Goal: Task Accomplishment & Management: Use online tool/utility

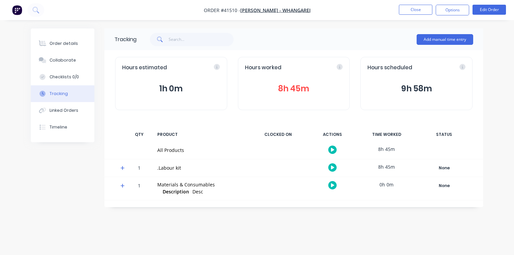
click at [298, 86] on button "8h 45m" at bounding box center [294, 88] width 98 height 13
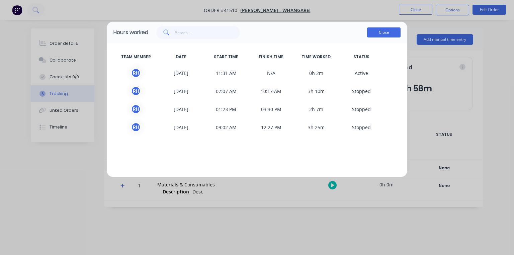
click at [383, 36] on button "Close" at bounding box center [383, 32] width 33 height 10
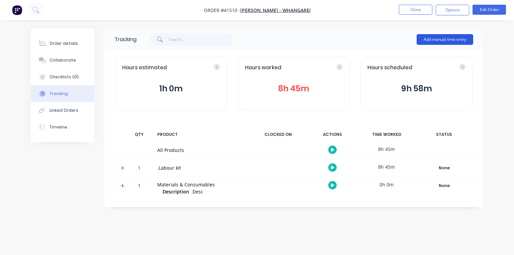
click at [432, 39] on button "Add manual time entry" at bounding box center [445, 39] width 57 height 11
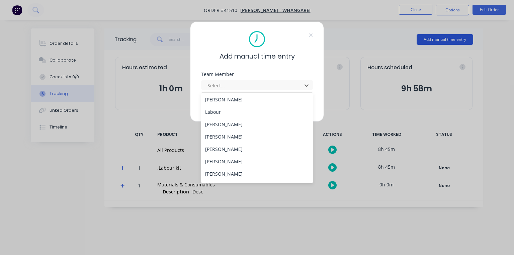
scroll to position [86, 0]
click at [230, 126] on div "[PERSON_NAME]" at bounding box center [257, 126] width 112 height 12
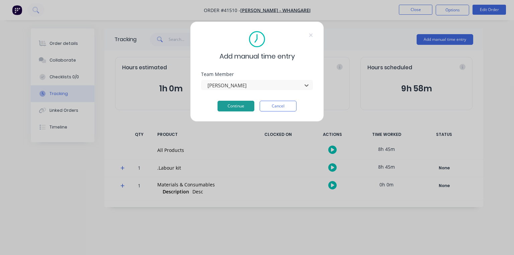
click at [239, 109] on button "Continue" at bounding box center [236, 106] width 37 height 11
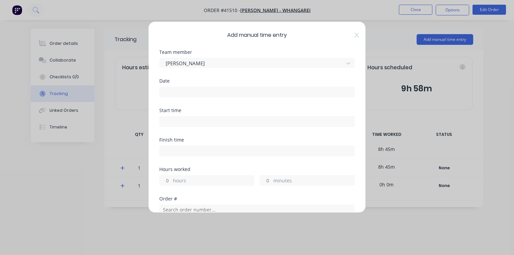
click at [218, 90] on input at bounding box center [257, 92] width 195 height 10
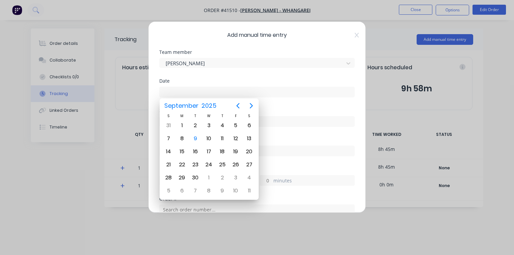
click at [197, 138] on div "9" at bounding box center [195, 139] width 10 height 10
type input "[DATE]"
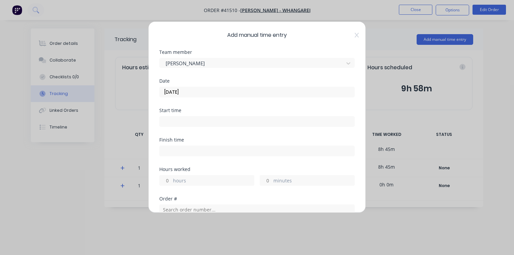
click at [204, 120] on input at bounding box center [257, 121] width 195 height 10
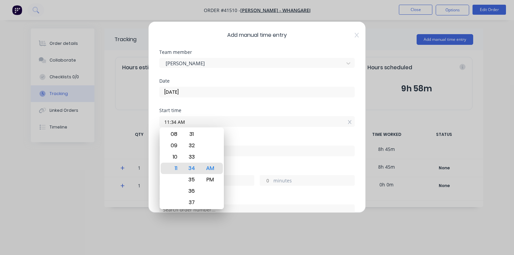
click at [174, 157] on div "10" at bounding box center [173, 156] width 16 height 11
type input "10:17 AM"
click at [232, 105] on div "Date [DATE]" at bounding box center [256, 93] width 195 height 29
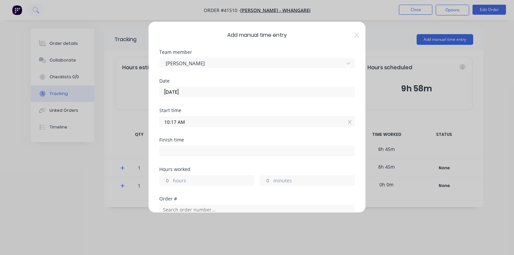
click at [204, 150] on input at bounding box center [257, 151] width 195 height 10
type input "11:34 AM"
type input "1"
type input "17"
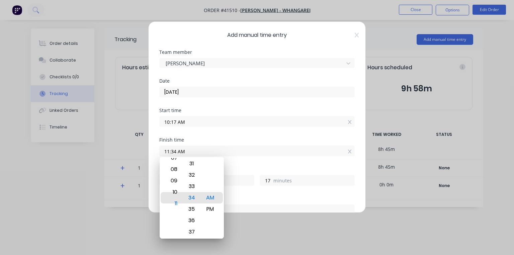
type input "10:34 AM"
type input "0"
type input "10:40 AM"
type input "23"
type input "10:44 AM"
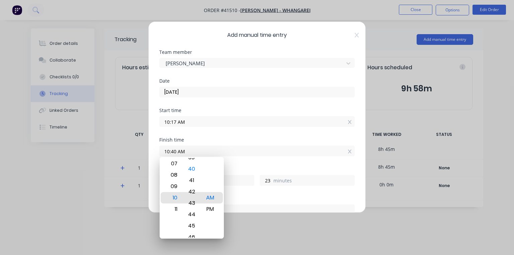
type input "27"
type input "10:46 AM"
type input "29"
type input "10:45 AM"
type input "28"
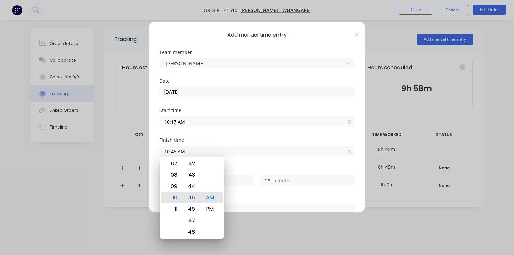
click at [231, 134] on div "Start time 10:17 AM" at bounding box center [256, 122] width 195 height 29
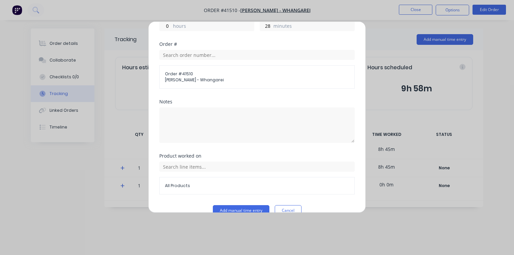
scroll to position [166, 0]
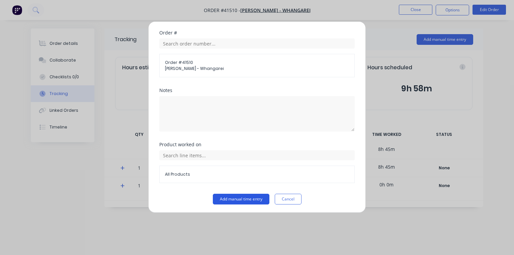
click at [242, 196] on button "Add manual time entry" at bounding box center [241, 199] width 57 height 11
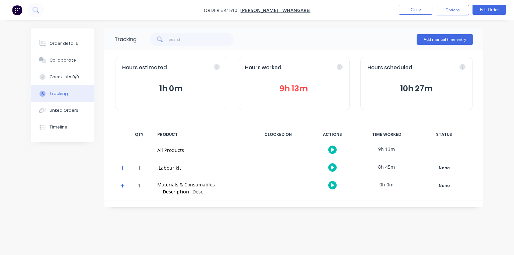
click at [309, 89] on button "9h 13m" at bounding box center [294, 88] width 98 height 13
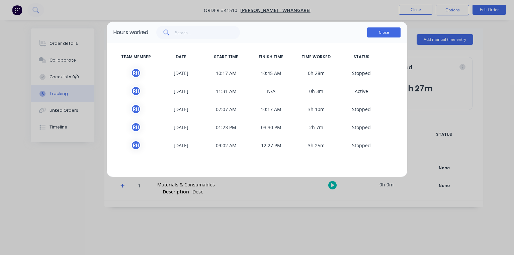
click at [375, 29] on button "Close" at bounding box center [383, 32] width 33 height 10
